Goal: Task Accomplishment & Management: Manage account settings

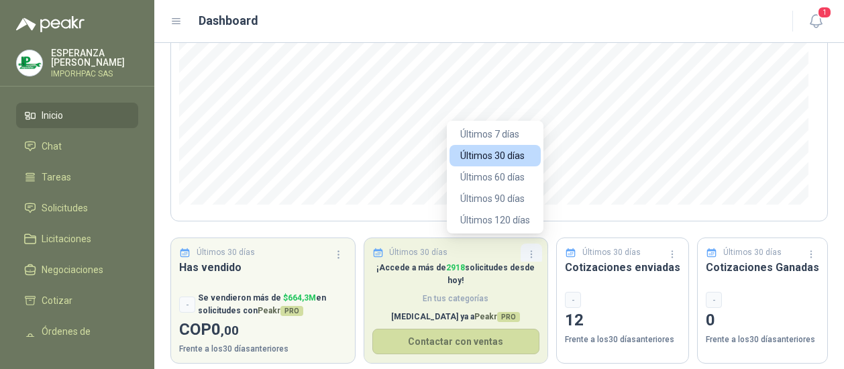
scroll to position [235, 0]
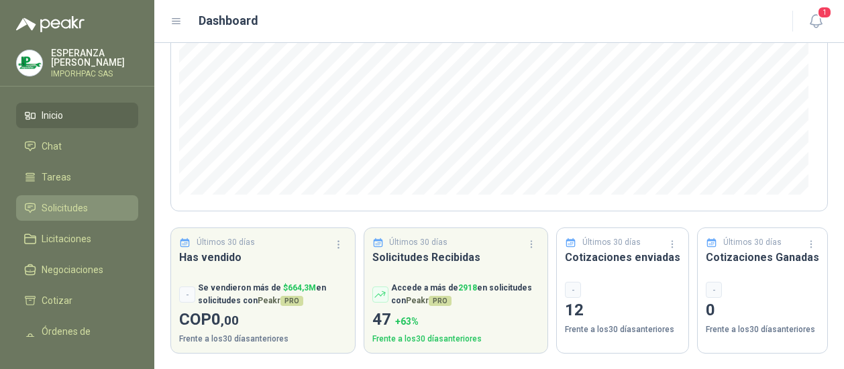
click at [56, 202] on span "Solicitudes" at bounding box center [65, 208] width 46 height 15
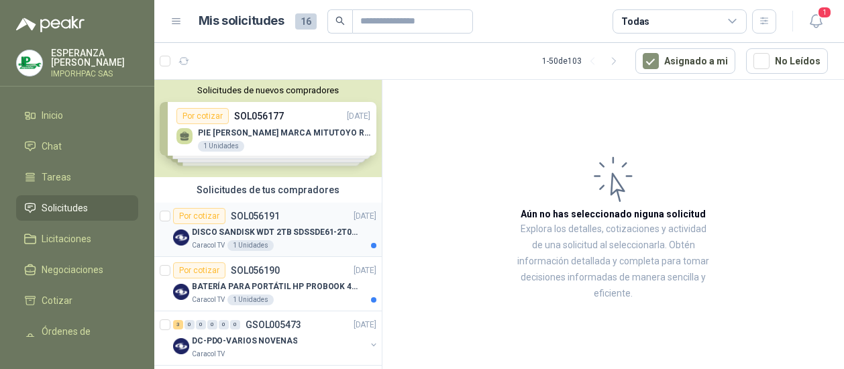
click at [192, 214] on div "Por cotizar" at bounding box center [199, 216] width 52 height 16
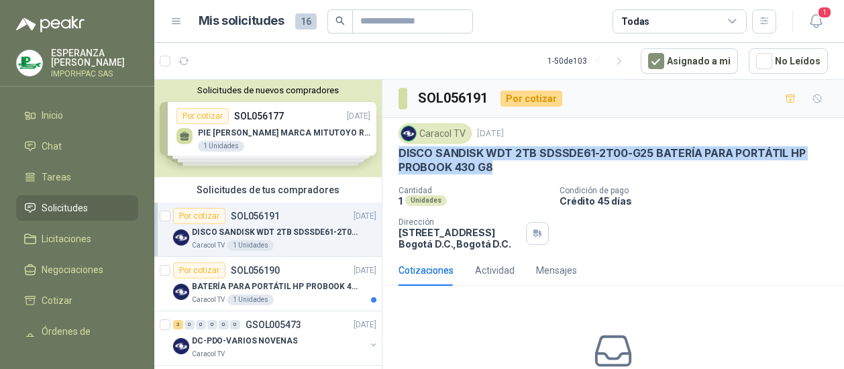
drag, startPoint x: 401, startPoint y: 150, endPoint x: 520, endPoint y: 173, distance: 120.9
click at [520, 173] on p "DISCO SANDISK WDT 2TB SDSSDE61-2T00-G25 BATERÍA PARA PORTÁTIL HP PROBOOK 430 G8" at bounding box center [612, 160] width 429 height 29
drag, startPoint x: 520, startPoint y: 173, endPoint x: 464, endPoint y: 164, distance: 56.5
copy p "DISCO SANDISK WDT 2TB SDSSDE61-2T00-G25 BATERÍA PARA PORTÁTIL HP PROBOOK 430 G8"
click at [194, 214] on div "Por cotizar" at bounding box center [199, 216] width 52 height 16
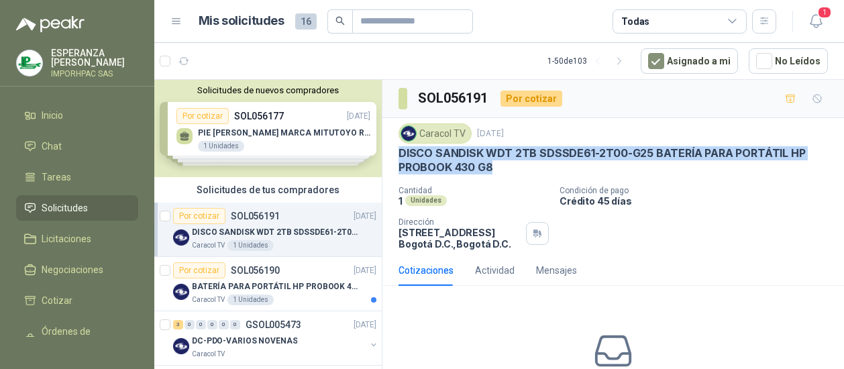
scroll to position [4, 0]
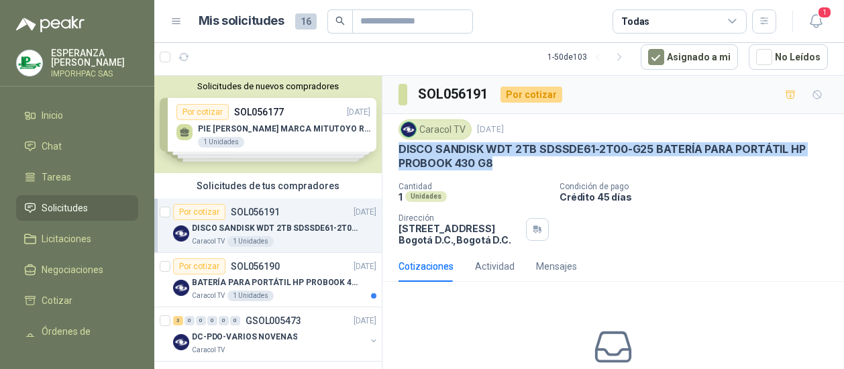
click at [201, 209] on div "Por cotizar" at bounding box center [199, 212] width 52 height 16
click at [199, 228] on p "DISCO SANDISK WDT 2TB SDSSDE61-2T00-G25 BATERÍA PARA PORTÁTIL HP PROBOOK 430 G8" at bounding box center [275, 228] width 167 height 13
click at [207, 282] on p "BATERÍA PARA PORTÁTIL HP PROBOOK 430 G8" at bounding box center [275, 282] width 167 height 13
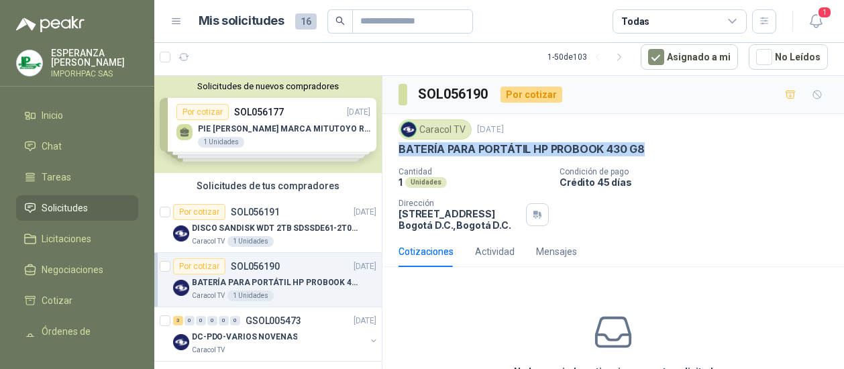
drag, startPoint x: 400, startPoint y: 150, endPoint x: 659, endPoint y: 150, distance: 258.9
click at [659, 150] on div "BATERÍA PARA PORTÁTIL HP PROBOOK 430 G8" at bounding box center [612, 149] width 429 height 14
drag, startPoint x: 659, startPoint y: 150, endPoint x: 591, endPoint y: 148, distance: 67.8
copy p "BATERÍA PARA PORTÁTIL HP PROBOOK 430 G8"
